Goal: Information Seeking & Learning: Check status

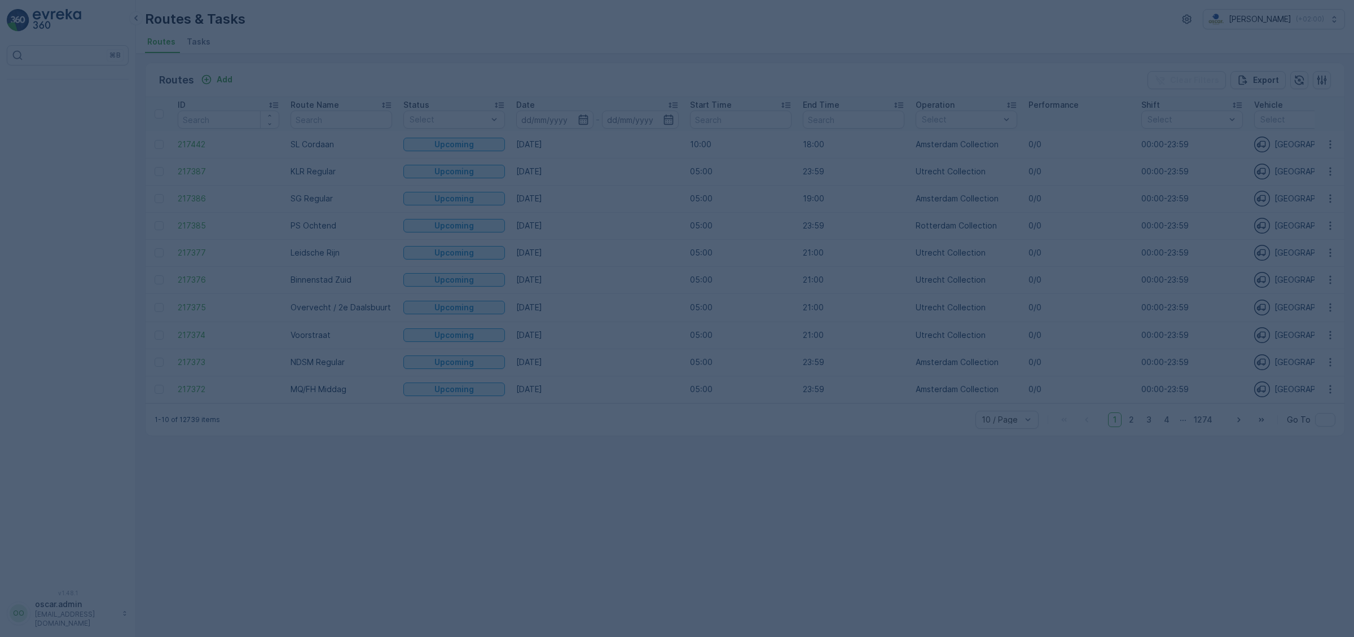
click at [197, 45] on span "Tasks" at bounding box center [199, 41] width 24 height 11
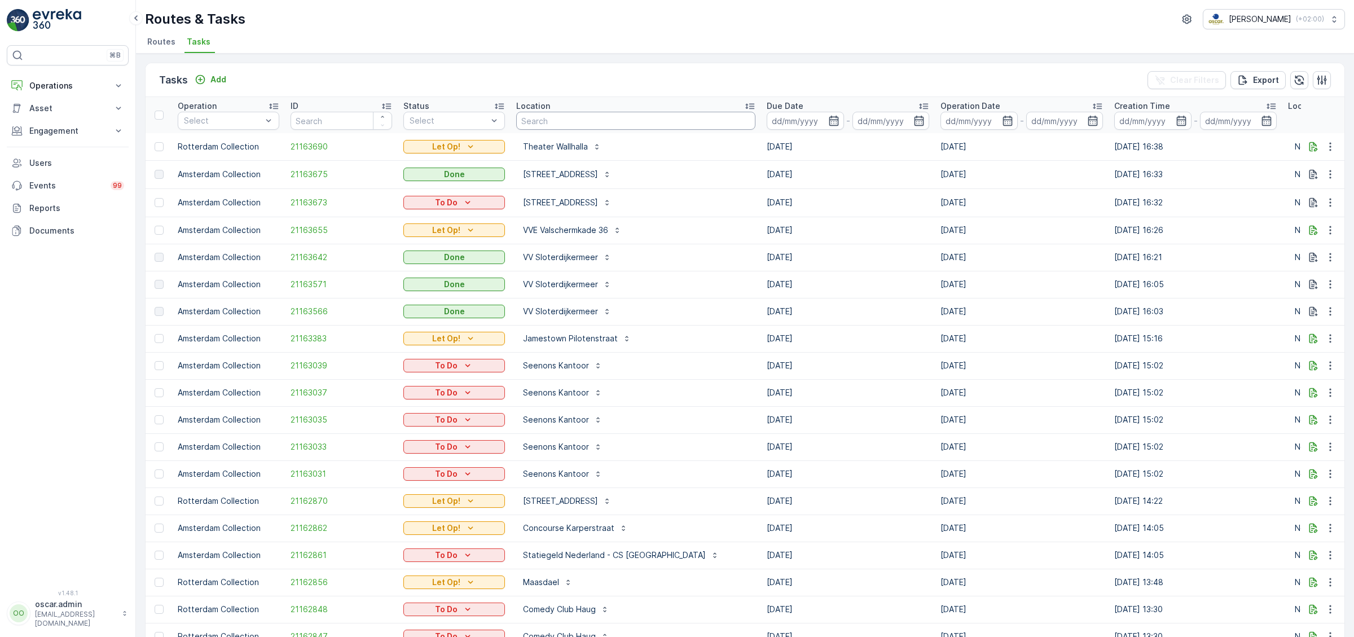
click at [576, 118] on input "text" at bounding box center [635, 121] width 239 height 18
type input "blauw"
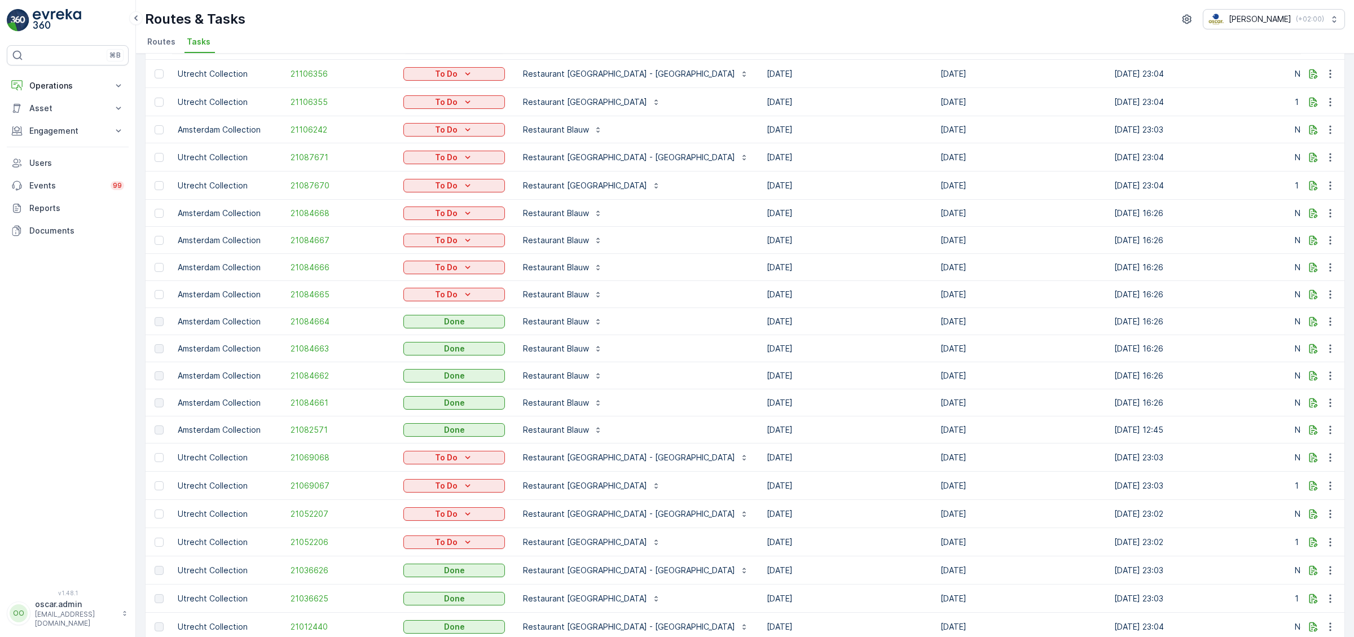
scroll to position [237, 0]
click at [1329, 327] on icon "button" at bounding box center [1330, 324] width 11 height 11
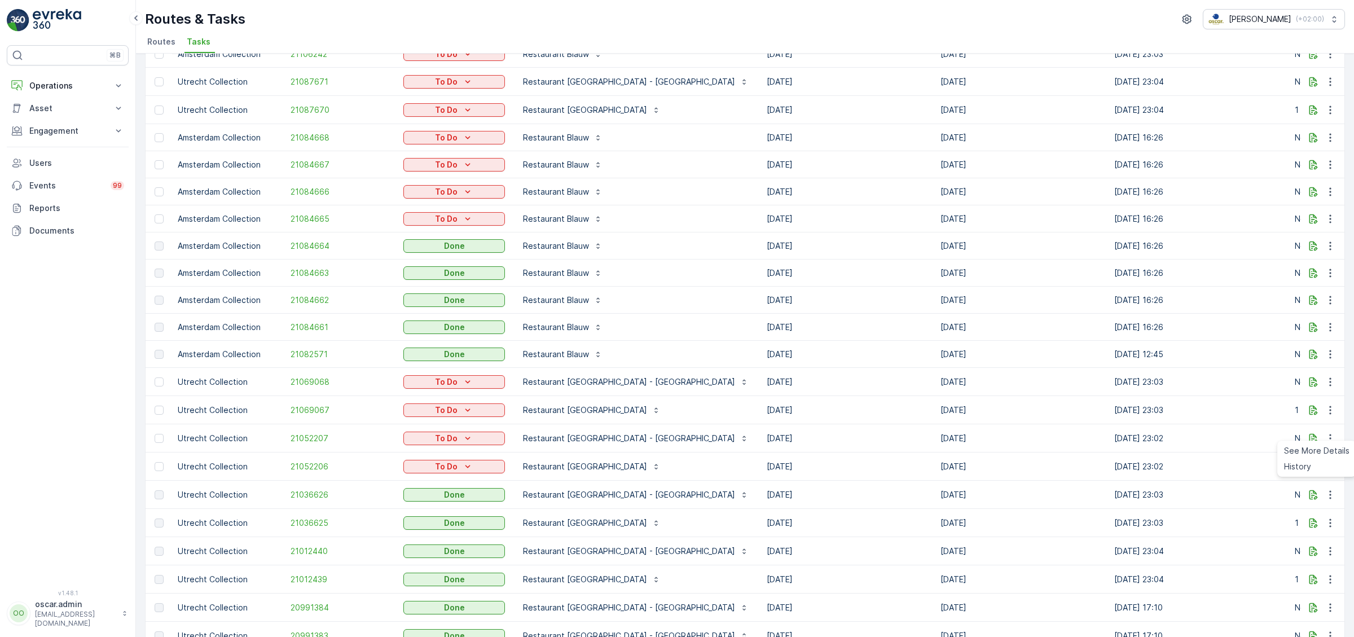
scroll to position [317, 0]
click at [935, 304] on td "[DATE]" at bounding box center [1022, 299] width 174 height 27
click at [1332, 242] on icon "button" at bounding box center [1330, 244] width 11 height 11
click at [1316, 262] on span "See More Details" at bounding box center [1316, 259] width 65 height 11
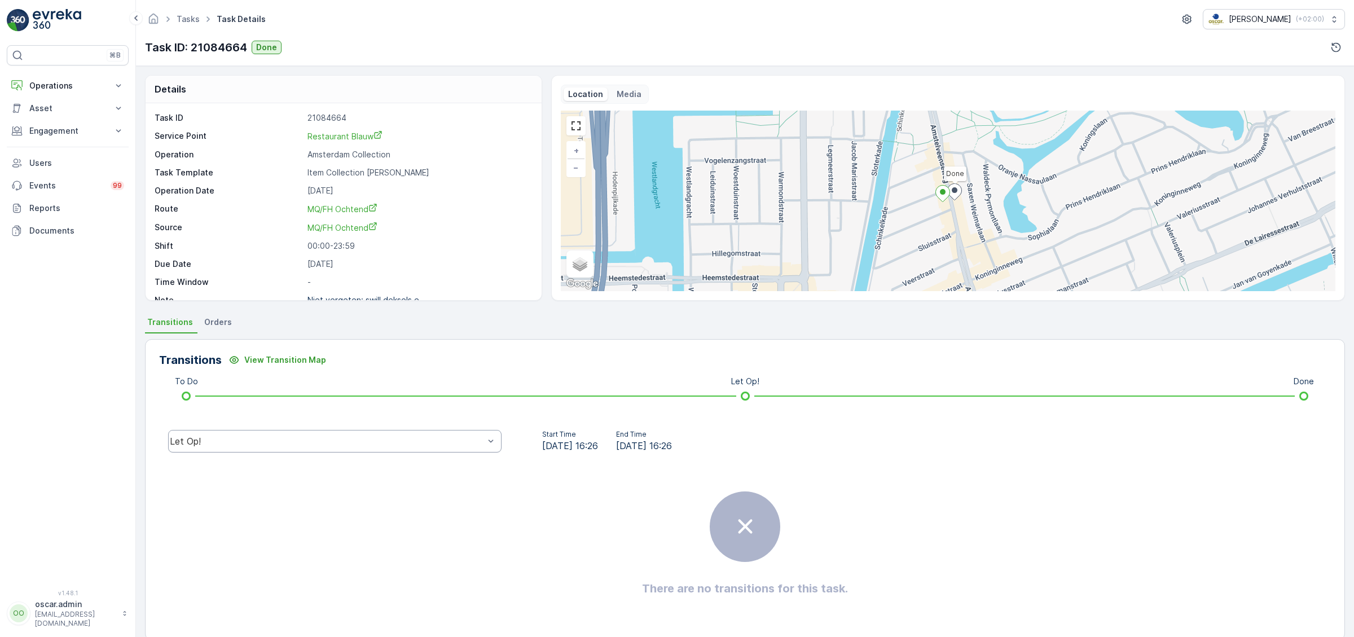
click at [365, 444] on div "Let Op!" at bounding box center [327, 441] width 314 height 10
click at [210, 354] on div "Done" at bounding box center [335, 356] width 320 height 10
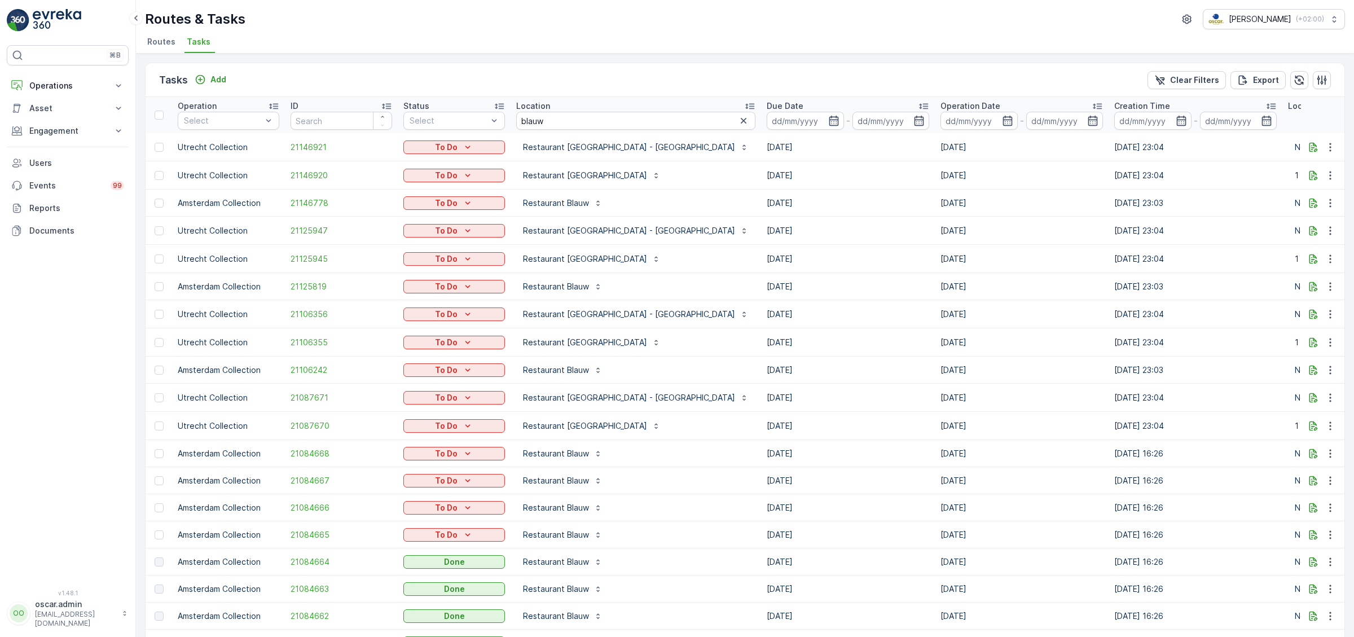
scroll to position [141, 0]
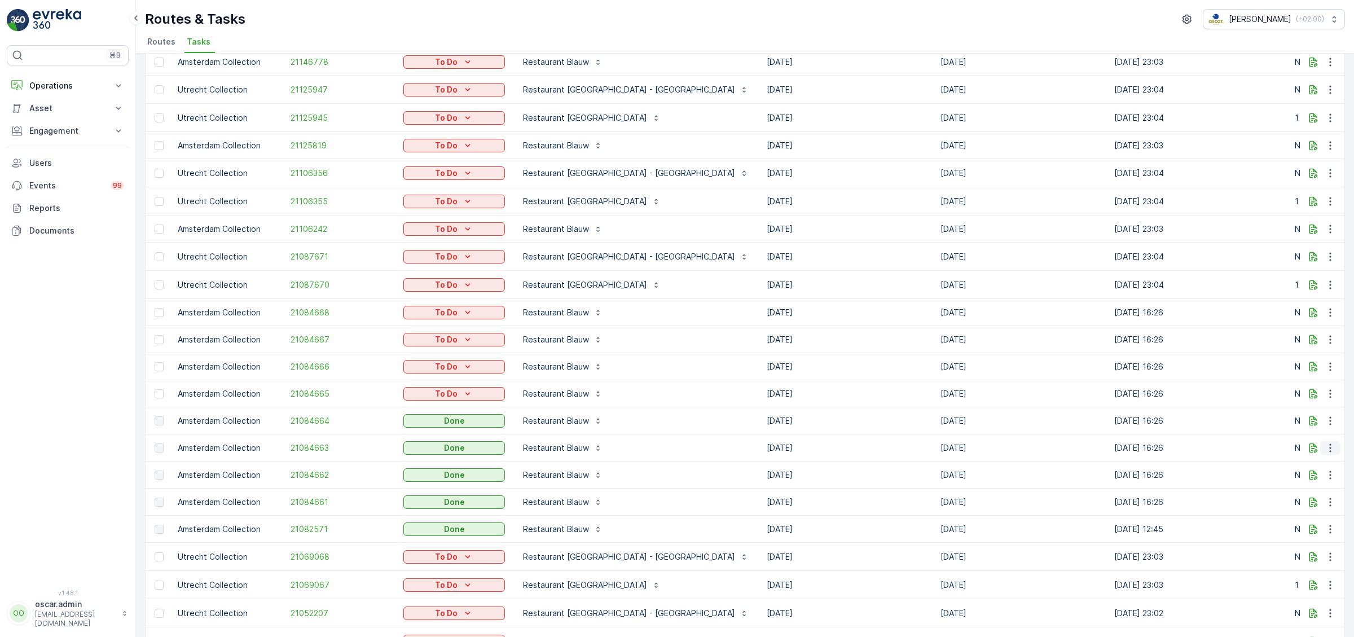
click at [1331, 441] on button "button" at bounding box center [1330, 448] width 20 height 14
click at [1322, 463] on span "See More Details" at bounding box center [1316, 463] width 65 height 11
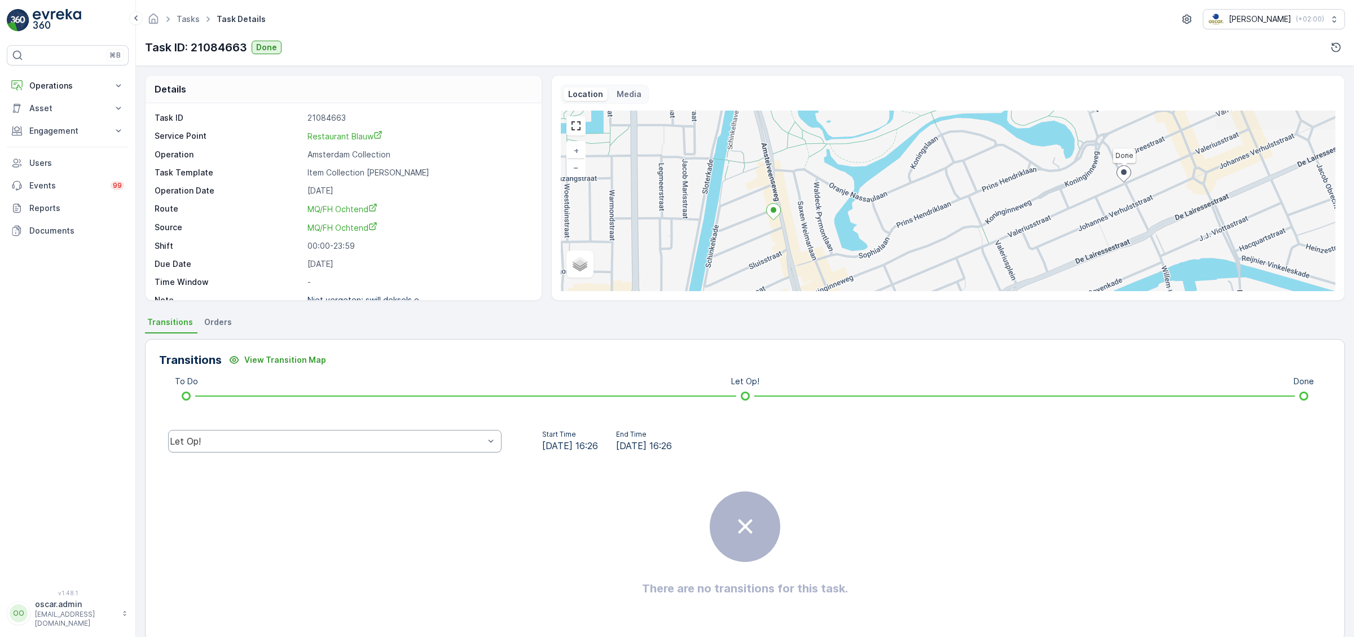
click at [368, 441] on div "Let Op!" at bounding box center [327, 441] width 314 height 10
click at [196, 356] on span "Done" at bounding box center [186, 356] width 23 height 10
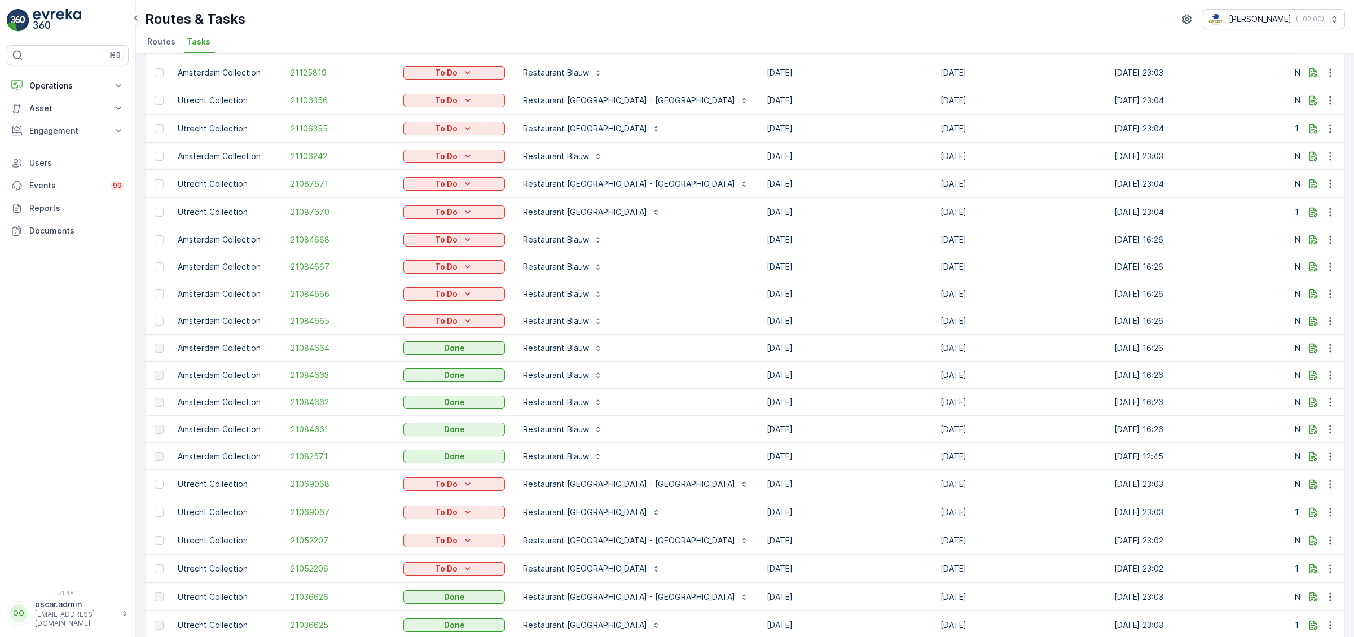
scroll to position [235, 0]
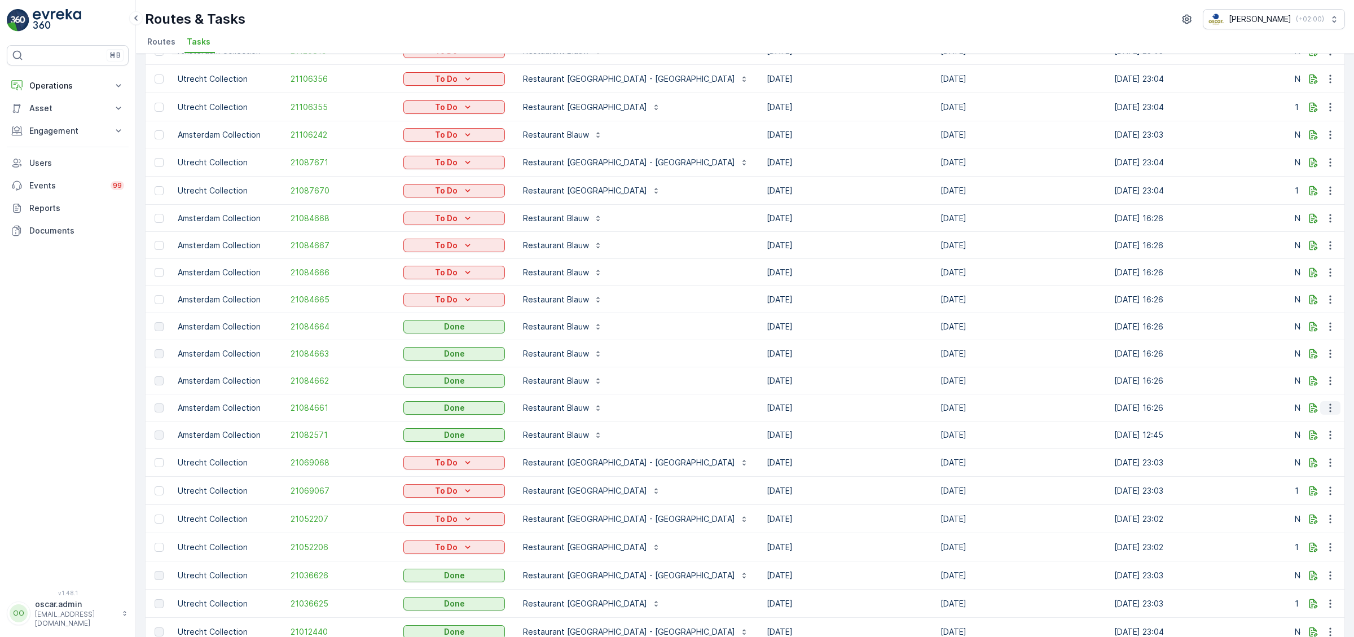
click at [1332, 405] on icon "button" at bounding box center [1330, 407] width 11 height 11
click at [1321, 419] on span "See More Details" at bounding box center [1316, 423] width 65 height 11
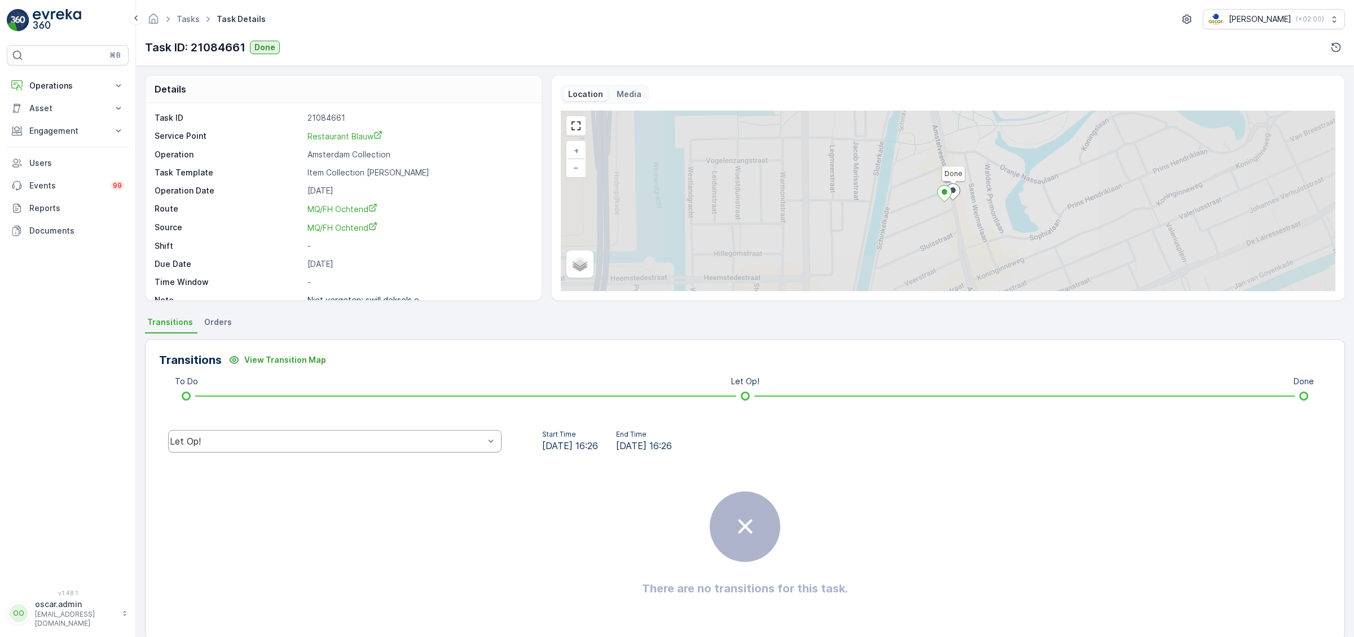
click at [361, 440] on div "Let Op!" at bounding box center [327, 441] width 314 height 10
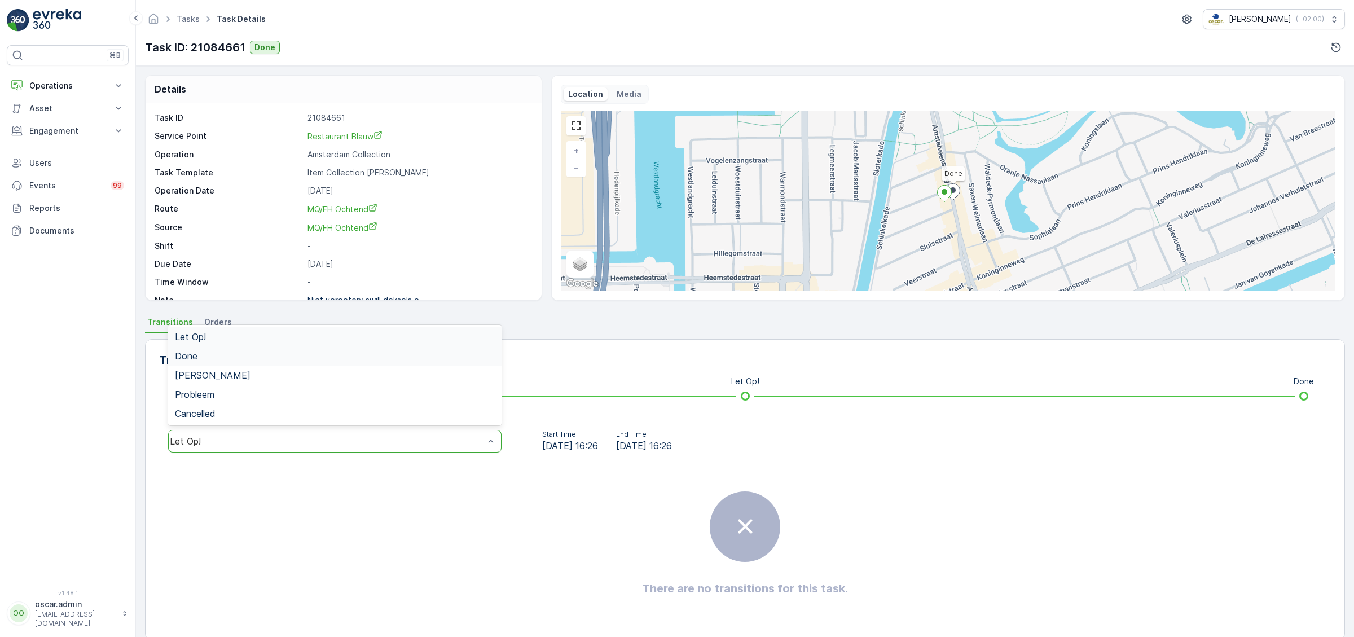
click at [210, 354] on div "Done" at bounding box center [335, 356] width 320 height 10
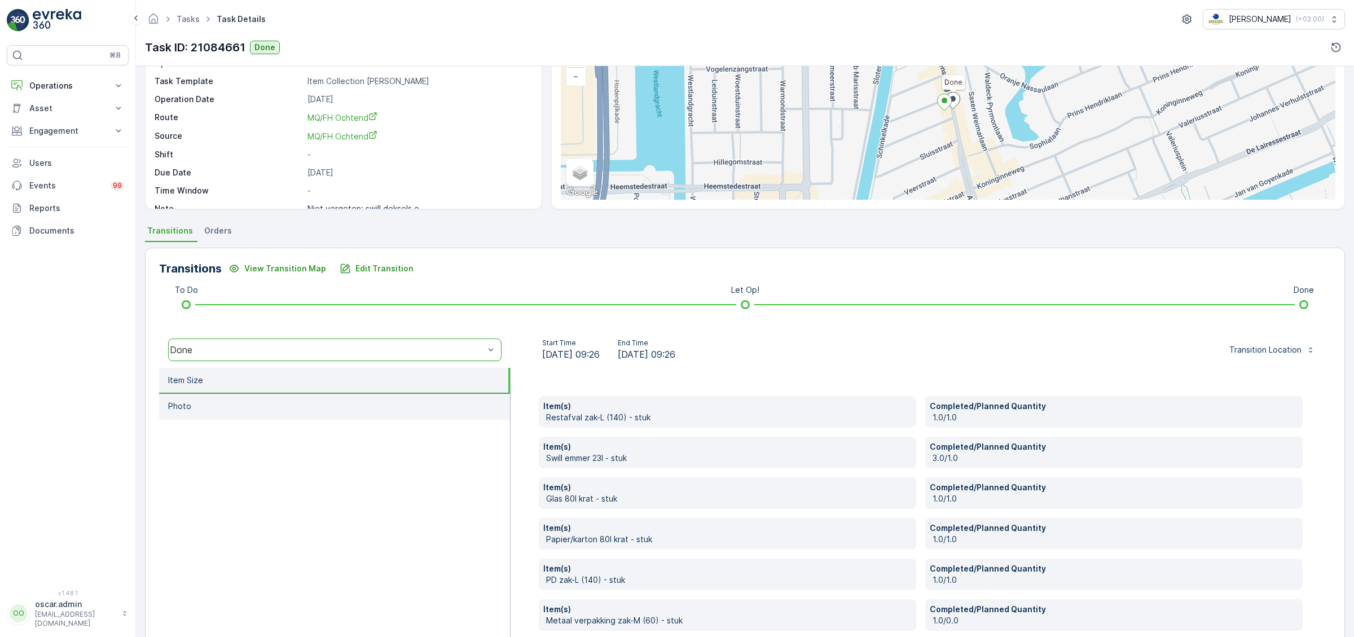
scroll to position [96, 0]
